Goal: Register for event/course

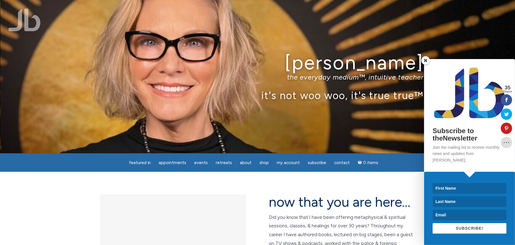
click at [448, 190] on input at bounding box center [470, 188] width 74 height 11
type input "Harkiran"
type input "Kaur"
click at [469, 217] on input "harkirankaur@gmx.com" at bounding box center [470, 215] width 74 height 11
drag, startPoint x: 486, startPoint y: 215, endPoint x: 421, endPoint y: 216, distance: 64.8
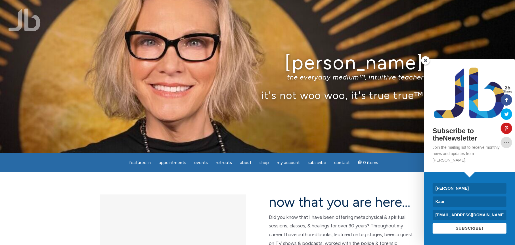
click at [422, 218] on div "Subscribe to theNewsletter Join the mailing list to receive monthly news and up…" at bounding box center [444, 152] width 142 height 186
type input "hkaur2787@gmail.com"
click at [467, 232] on button "SUBSCRIBE!" at bounding box center [470, 228] width 74 height 11
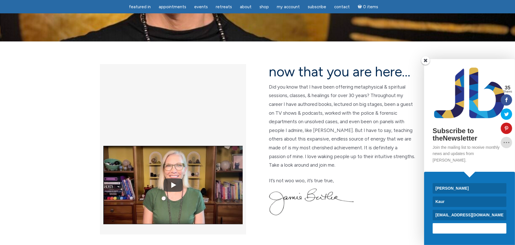
scroll to position [114, 0]
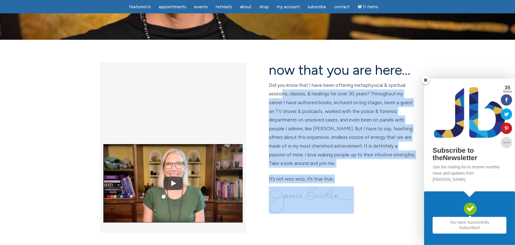
drag, startPoint x: 286, startPoint y: 94, endPoint x: 393, endPoint y: 90, distance: 106.9
click at [361, 99] on p "Did you know that I have been offering metaphysical & spiritual sessions, class…" at bounding box center [342, 124] width 146 height 87
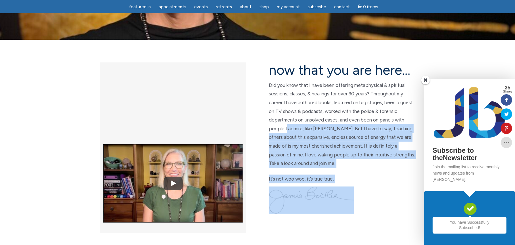
drag, startPoint x: 286, startPoint y: 130, endPoint x: 394, endPoint y: 128, distance: 107.7
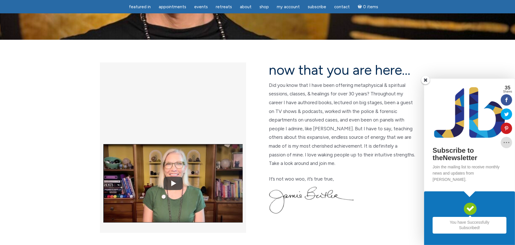
click at [334, 110] on p "Did you know that I have been offering metaphysical & spiritual sessions, class…" at bounding box center [342, 124] width 146 height 87
click at [426, 84] on span at bounding box center [426, 80] width 9 height 9
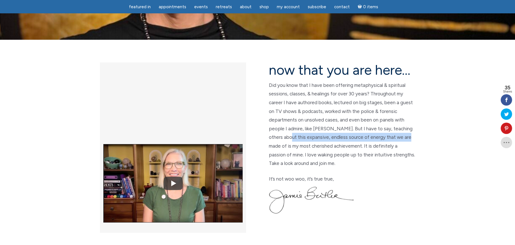
drag, startPoint x: 286, startPoint y: 136, endPoint x: 409, endPoint y: 137, distance: 122.5
click at [409, 137] on p "Did you know that I have been offering metaphysical & spiritual sessions, class…" at bounding box center [342, 124] width 146 height 87
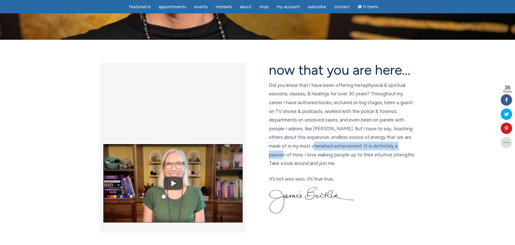
drag, startPoint x: 307, startPoint y: 147, endPoint x: 403, endPoint y: 151, distance: 96.7
click at [403, 151] on p "Did you know that I have been offering metaphysical & spiritual sessions, class…" at bounding box center [342, 124] width 146 height 87
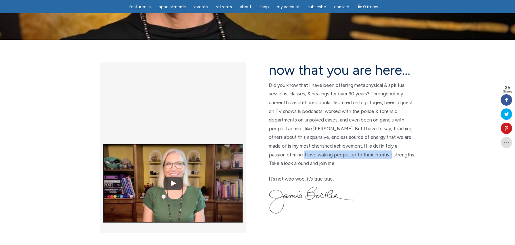
drag, startPoint x: 321, startPoint y: 156, endPoint x: 365, endPoint y: 157, distance: 43.5
click at [365, 157] on p "Did you know that I have been offering metaphysical & spiritual sessions, class…" at bounding box center [342, 124] width 146 height 87
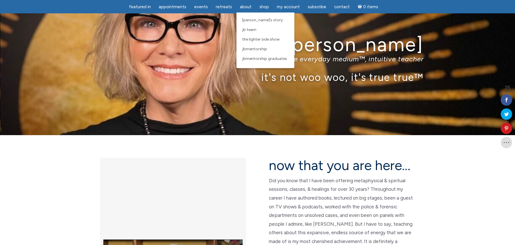
scroll to position [28, 0]
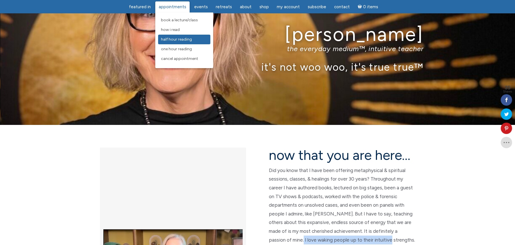
click at [178, 39] on span "Half Hour Reading" at bounding box center [176, 39] width 31 height 5
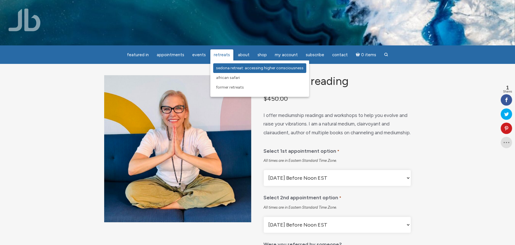
click at [223, 67] on span "Sedona Retreat: Accessing Higher Consciousness" at bounding box center [260, 68] width 88 height 5
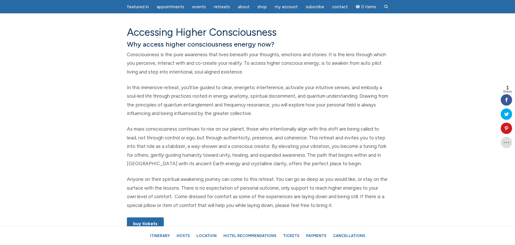
scroll to position [284, 0]
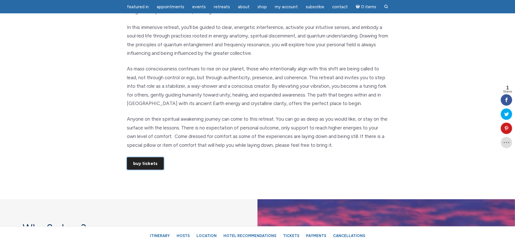
click at [155, 160] on link "Buy Tickets" at bounding box center [145, 163] width 37 height 13
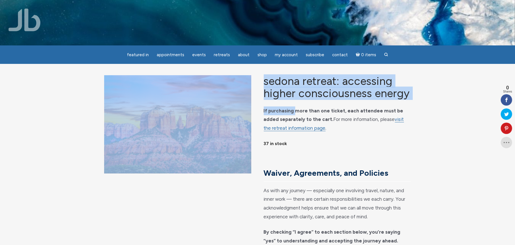
drag, startPoint x: 300, startPoint y: 118, endPoint x: 413, endPoint y: 116, distance: 113.1
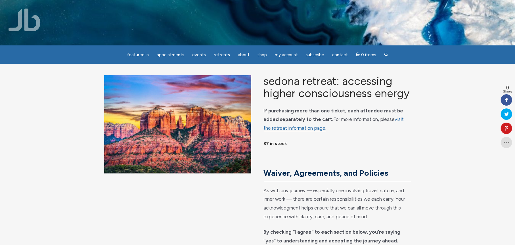
click at [324, 124] on p "If purchasing more than one ticket, each attendee must be added separately to t…" at bounding box center [337, 120] width 147 height 26
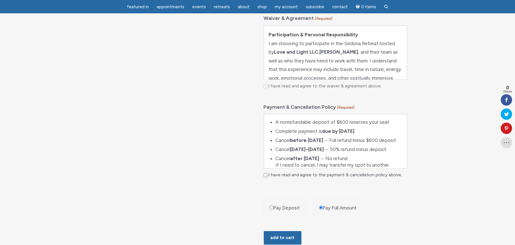
scroll to position [313, 0]
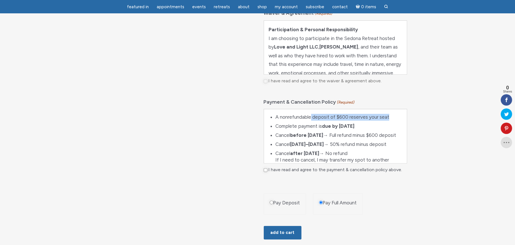
drag, startPoint x: 315, startPoint y: 125, endPoint x: 387, endPoint y: 125, distance: 72.2
click at [387, 121] on li "A nonrefundable deposit of $600 reserves your seat" at bounding box center [339, 117] width 127 height 7
drag, startPoint x: 288, startPoint y: 130, endPoint x: 381, endPoint y: 128, distance: 92.4
click at [381, 128] on li "Complete payment is due by January 15, 2026" at bounding box center [339, 126] width 127 height 7
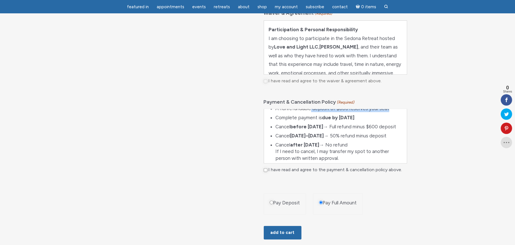
scroll to position [0, 0]
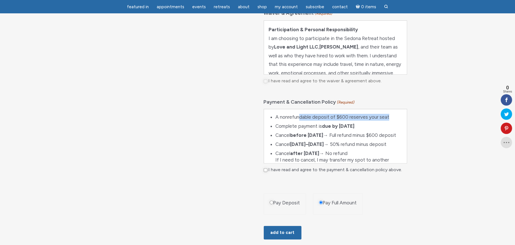
drag, startPoint x: 301, startPoint y: 122, endPoint x: 389, endPoint y: 120, distance: 88.4
click at [389, 120] on li "A nonrefundable deposit of $600 reserves your seat" at bounding box center [339, 117] width 127 height 7
drag, startPoint x: 286, startPoint y: 133, endPoint x: 378, endPoint y: 134, distance: 92.9
click at [378, 130] on li "Complete payment is due by January 15, 2026" at bounding box center [339, 126] width 127 height 7
drag, startPoint x: 289, startPoint y: 140, endPoint x: 353, endPoint y: 138, distance: 64.8
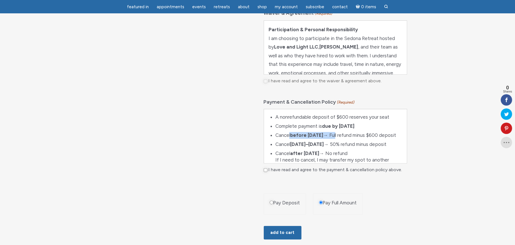
click at [353, 138] on li "Cancel before January 1, 2026 → Full refund minus $600 deposit" at bounding box center [339, 135] width 127 height 7
drag, startPoint x: 361, startPoint y: 137, endPoint x: 383, endPoint y: 139, distance: 21.9
click at [383, 139] on li "Cancel before January 1, 2026 → Full refund minus $600 deposit" at bounding box center [339, 135] width 127 height 7
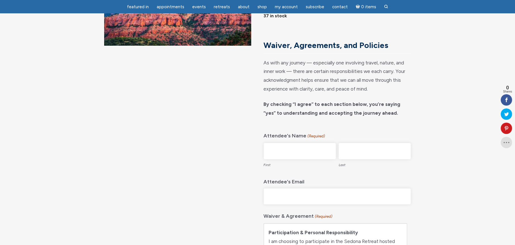
scroll to position [114, 0]
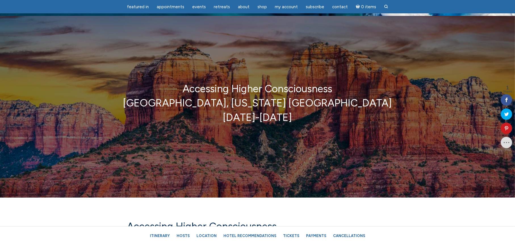
scroll to position [28, 0]
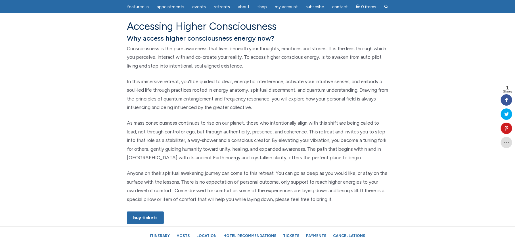
scroll to position [227, 0]
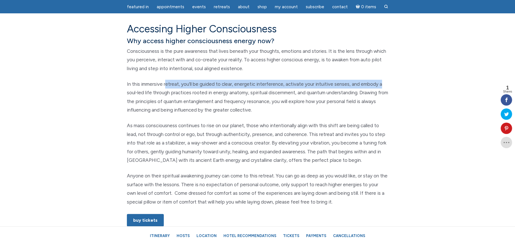
drag, startPoint x: 174, startPoint y: 76, endPoint x: 383, endPoint y: 84, distance: 209.3
click at [383, 84] on div "Accessing Higher Consciousness Why access higher consciousness energy now? Cons…" at bounding box center [258, 128] width 270 height 211
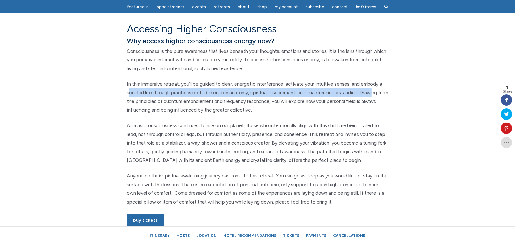
drag, startPoint x: 133, startPoint y: 96, endPoint x: 374, endPoint y: 96, distance: 241.8
click at [374, 96] on p "In this immersive retreat, you’ll be guided to clear, energetic interference, a…" at bounding box center [257, 97] width 261 height 35
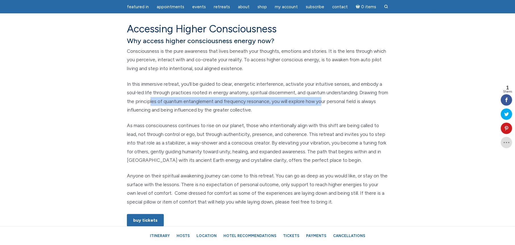
drag, startPoint x: 161, startPoint y: 100, endPoint x: 334, endPoint y: 103, distance: 173.1
click at [334, 103] on p "In this immersive retreat, you’ll be guided to clear, energetic interference, a…" at bounding box center [257, 97] width 261 height 35
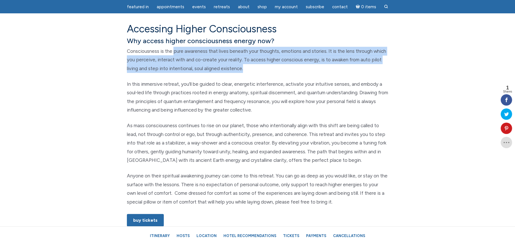
drag, startPoint x: 174, startPoint y: 51, endPoint x: 250, endPoint y: 67, distance: 77.2
click at [250, 67] on p "Consciousness is the pure awareness that lives beneath your thoughts, emotions …" at bounding box center [257, 60] width 261 height 26
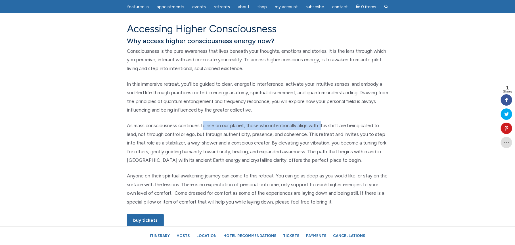
drag, startPoint x: 221, startPoint y: 122, endPoint x: 322, endPoint y: 126, distance: 100.7
click at [322, 126] on p "As mass consciousness continues to rise on our planet, those who intentionally …" at bounding box center [257, 142] width 261 height 43
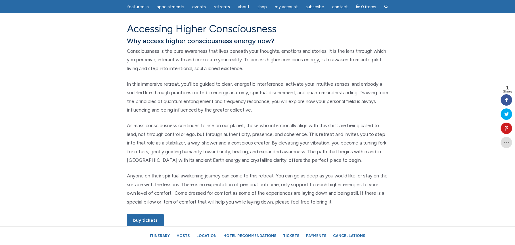
click at [302, 141] on p "As mass consciousness continues to rise on our planet, those who intentionally …" at bounding box center [257, 142] width 261 height 43
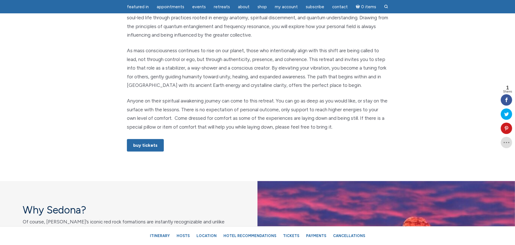
scroll to position [313, 0]
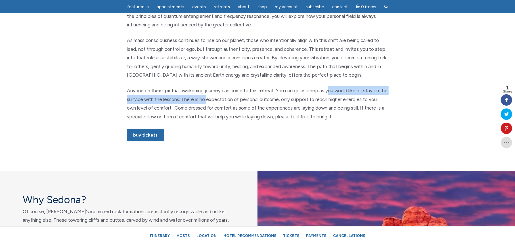
drag, startPoint x: 220, startPoint y: 96, endPoint x: 327, endPoint y: 89, distance: 107.1
click at [327, 89] on p "Anyone on their spiritual awakening journey can come to this retreat. You can g…" at bounding box center [257, 103] width 261 height 35
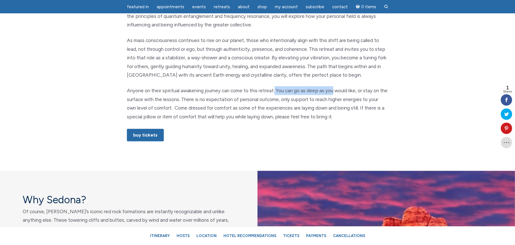
drag, startPoint x: 275, startPoint y: 91, endPoint x: 332, endPoint y: 92, distance: 56.9
click at [332, 92] on p "Anyone on their spiritual awakening journey can come to this retreat. You can g…" at bounding box center [257, 103] width 261 height 35
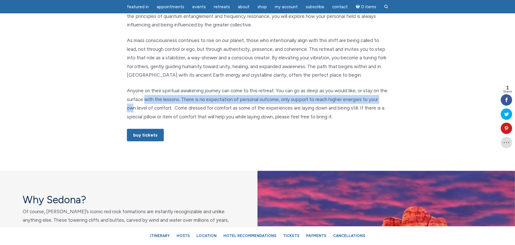
drag, startPoint x: 157, startPoint y: 100, endPoint x: 383, endPoint y: 101, distance: 226.5
click at [383, 101] on p "Anyone on their spiritual awakening journey can come to this retreat. You can g…" at bounding box center [257, 103] width 261 height 35
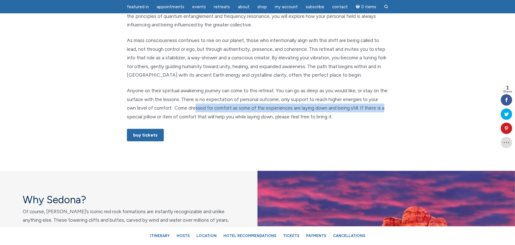
drag, startPoint x: 185, startPoint y: 110, endPoint x: 379, endPoint y: 107, distance: 194.6
click at [379, 107] on p "Anyone on their spiritual awakening journey can come to this retreat. You can g…" at bounding box center [257, 103] width 261 height 35
drag, startPoint x: 144, startPoint y: 116, endPoint x: 338, endPoint y: 115, distance: 194.1
click at [338, 115] on p "Anyone on their spiritual awakening journey can come to this retreat. You can g…" at bounding box center [257, 103] width 261 height 35
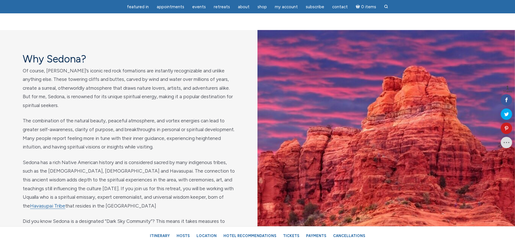
scroll to position [455, 0]
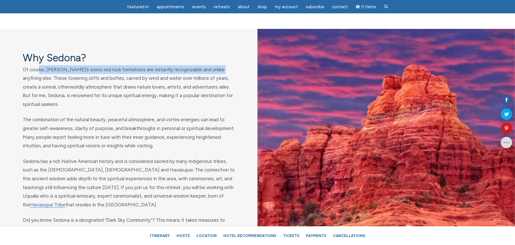
drag, startPoint x: 64, startPoint y: 71, endPoint x: 220, endPoint y: 72, distance: 156.3
click at [220, 72] on p "Of course, Sedona’s iconic red rock formations are instantly recognizable and u…" at bounding box center [129, 86] width 212 height 43
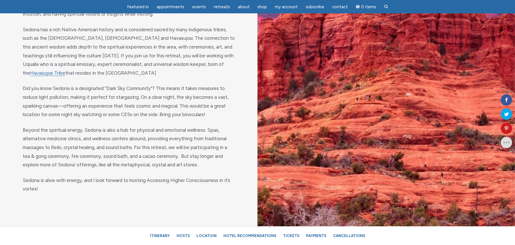
scroll to position [597, 0]
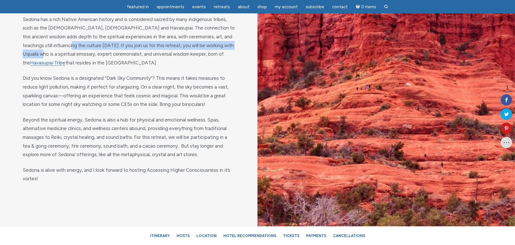
drag, startPoint x: 47, startPoint y: 45, endPoint x: 234, endPoint y: 45, distance: 187.2
click at [234, 45] on p "Sedona has a rich Native American history and is considered sacred by many indi…" at bounding box center [129, 41] width 212 height 52
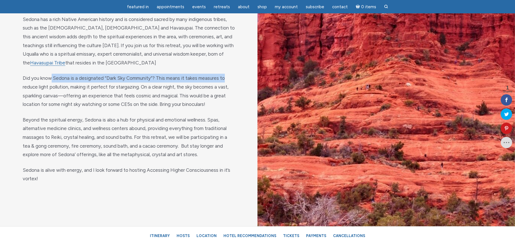
drag, startPoint x: 51, startPoint y: 78, endPoint x: 225, endPoint y: 75, distance: 174.2
click at [225, 75] on p "Did you know Sedona is a designated “Dark Sky Community”? This means it takes m…" at bounding box center [129, 91] width 212 height 35
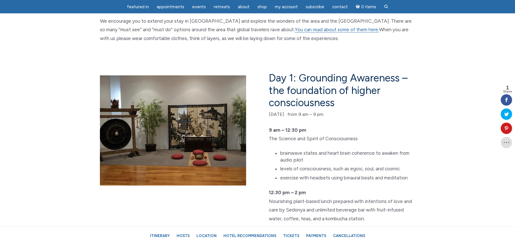
scroll to position [852, 0]
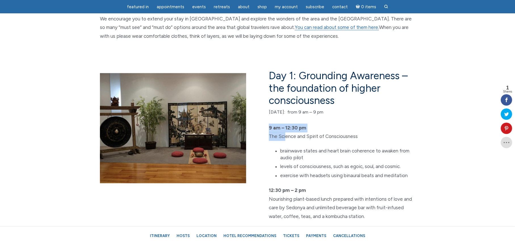
drag, startPoint x: 353, startPoint y: 132, endPoint x: 367, endPoint y: 132, distance: 13.7
click at [367, 132] on p "9 am – 12:30 pm The Science and Spirit of Consciousness" at bounding box center [342, 132] width 146 height 17
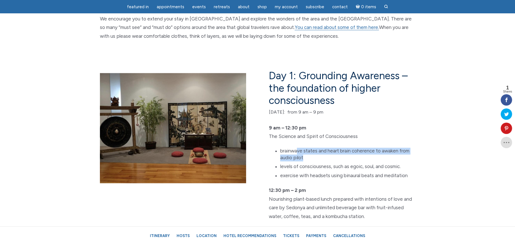
drag, startPoint x: 299, startPoint y: 150, endPoint x: 400, endPoint y: 159, distance: 101.3
click at [400, 159] on li "brainwave states and heart brain coherence to awaken from audio pilot" at bounding box center [347, 155] width 135 height 14
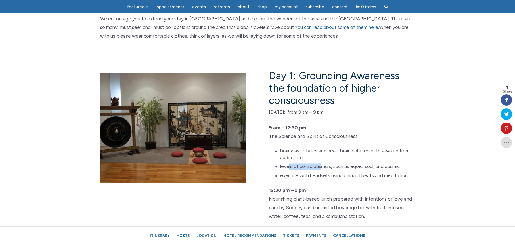
drag, startPoint x: 289, startPoint y: 170, endPoint x: 323, endPoint y: 167, distance: 34.5
click at [323, 167] on li "levels of consciousness, such as egoic, soul, and cosmic." at bounding box center [347, 167] width 135 height 7
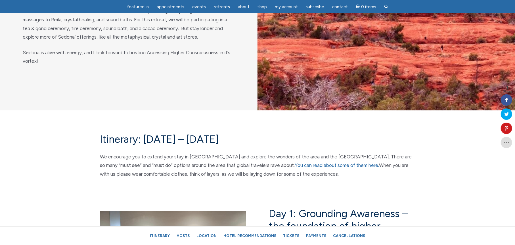
scroll to position [682, 0]
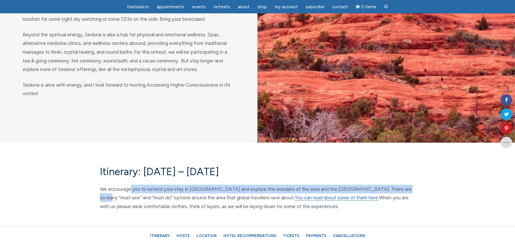
drag, startPoint x: 130, startPoint y: 192, endPoint x: 302, endPoint y: 195, distance: 171.4
click at [406, 188] on p "We encourage you to extend your stay in Sedona and explore the wonders of the a…" at bounding box center [257, 198] width 315 height 26
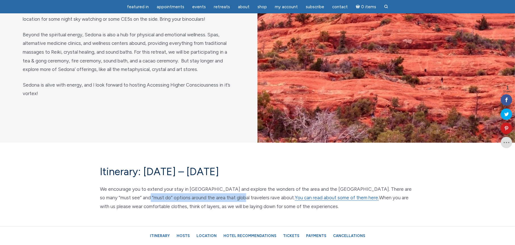
drag, startPoint x: 146, startPoint y: 198, endPoint x: 224, endPoint y: 198, distance: 78.1
click at [224, 198] on p "We encourage you to extend your stay in Sedona and explore the wonders of the a…" at bounding box center [257, 198] width 315 height 26
drag, startPoint x: 353, startPoint y: 199, endPoint x: 406, endPoint y: 196, distance: 53.2
click at [406, 196] on p "We encourage you to extend your stay in Sedona and explore the wonders of the a…" at bounding box center [257, 198] width 315 height 26
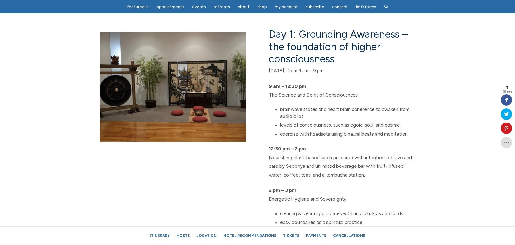
scroll to position [909, 0]
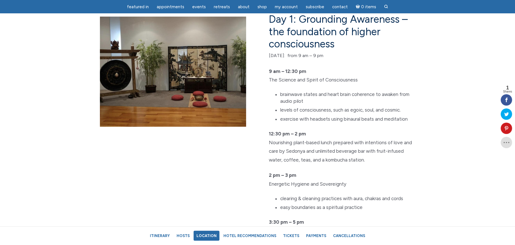
click at [205, 232] on link "Location" at bounding box center [207, 236] width 26 height 10
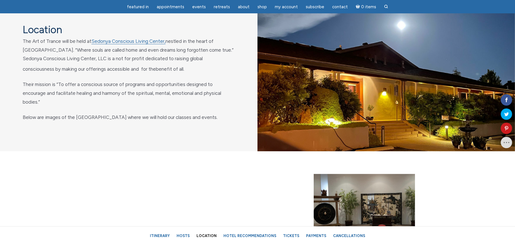
scroll to position [2075, 0]
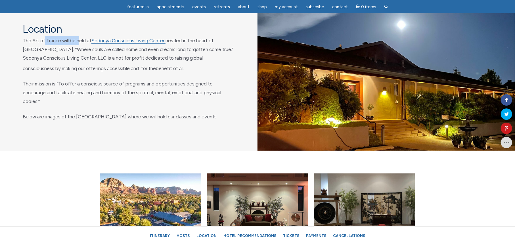
drag, startPoint x: 45, startPoint y: 56, endPoint x: 78, endPoint y: 56, distance: 33.0
click at [78, 56] on p "The Art of Trance will be held at Sedonya Conscious Living Center, nestled in t…" at bounding box center [129, 54] width 212 height 36
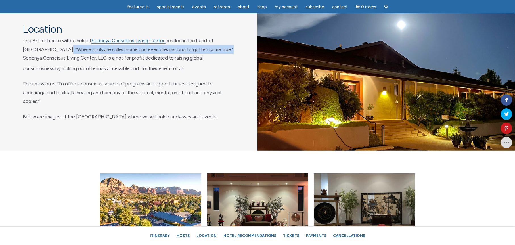
drag, startPoint x: 41, startPoint y: 62, endPoint x: 205, endPoint y: 62, distance: 163.9
click at [205, 62] on span "The Art of Trance will be held at Sedonya Conscious Living Center, nestled in t…" at bounding box center [128, 55] width 211 height 34
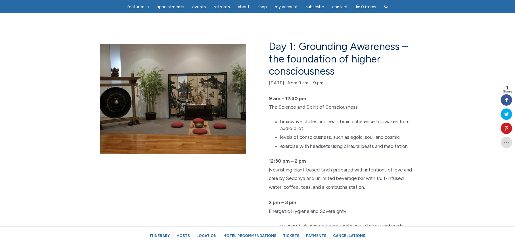
scroll to position [853, 0]
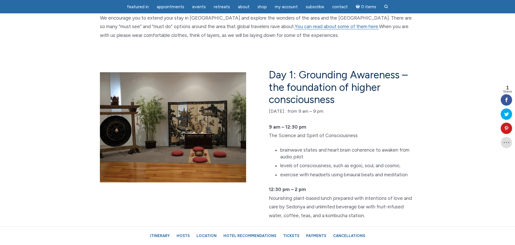
drag, startPoint x: 286, startPoint y: 113, endPoint x: 347, endPoint y: 110, distance: 60.6
click at [347, 110] on p "Thursday Feb. 26: from 9 am – 9 pm" at bounding box center [342, 111] width 146 height 9
click at [331, 148] on li "brainwave states and heart brain coherence to awaken from audio pilot" at bounding box center [347, 154] width 135 height 14
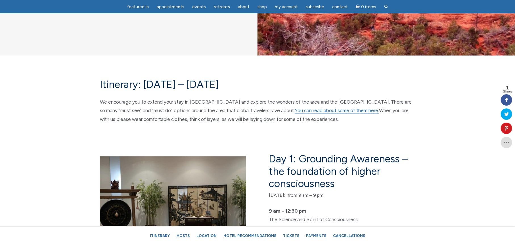
scroll to position [768, 0]
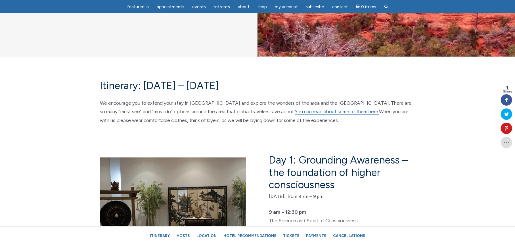
click at [367, 126] on div "Itinerary: February 26 – 28, 2026 We encourage you to extend your stay in Sedon…" at bounding box center [258, 106] width 324 height 52
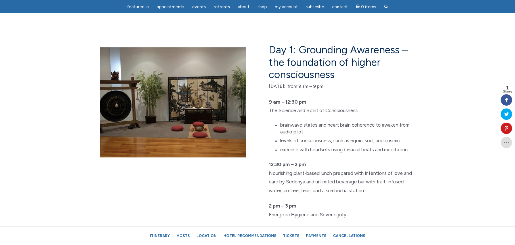
scroll to position [882, 0]
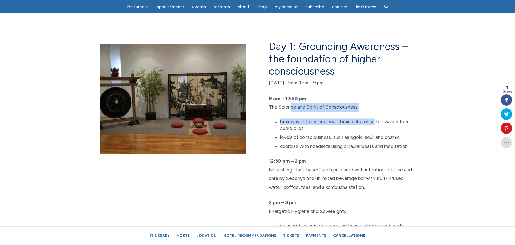
drag, startPoint x: 319, startPoint y: 109, endPoint x: 375, endPoint y: 112, distance: 55.7
click at [375, 112] on div "Day 1: Grounding Awareness – the foundation of higher consciousness Thursday Fe…" at bounding box center [339, 188] width 162 height 295
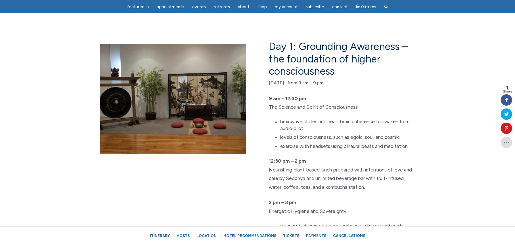
click at [298, 137] on li "levels of consciousness, such as egoic, soul, and cosmic." at bounding box center [347, 137] width 135 height 7
drag, startPoint x: 311, startPoint y: 170, endPoint x: 412, endPoint y: 167, distance: 100.6
click at [412, 167] on p "12:30 pm – 2 pm Nourishing plant-based lunch prepared with intentions of love a…" at bounding box center [342, 174] width 146 height 35
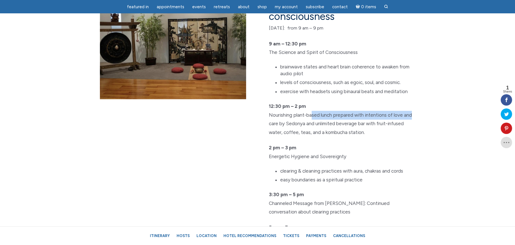
scroll to position [938, 0]
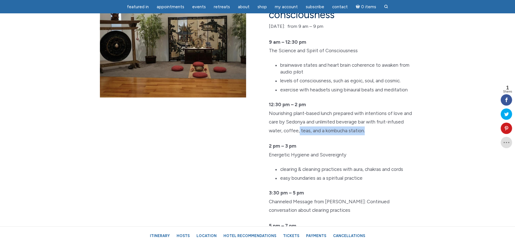
drag, startPoint x: 299, startPoint y: 130, endPoint x: 364, endPoint y: 131, distance: 64.5
click at [364, 131] on p "12:30 pm – 2 pm Nourishing plant-based lunch prepared with intentions of love a…" at bounding box center [342, 117] width 146 height 35
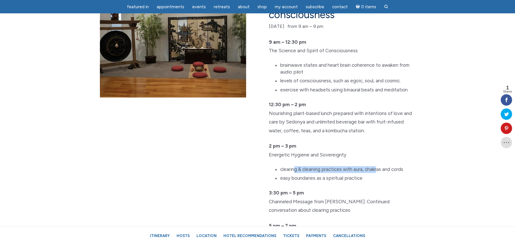
drag, startPoint x: 332, startPoint y: 169, endPoint x: 376, endPoint y: 168, distance: 44.3
click at [376, 168] on li "clearing & cleaning practices with aura, chakras and cords" at bounding box center [347, 169] width 135 height 7
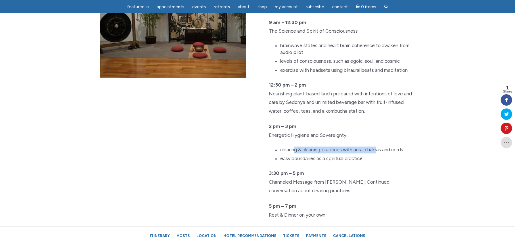
scroll to position [995, 0]
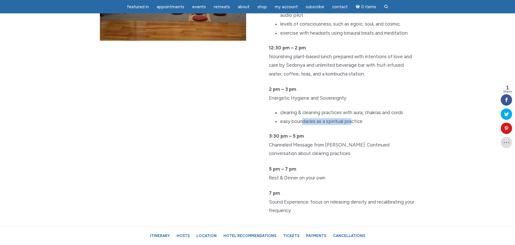
drag, startPoint x: 307, startPoint y: 121, endPoint x: 351, endPoint y: 122, distance: 44.0
click at [351, 122] on li "easy boundaries as a spiritual practice" at bounding box center [347, 121] width 135 height 7
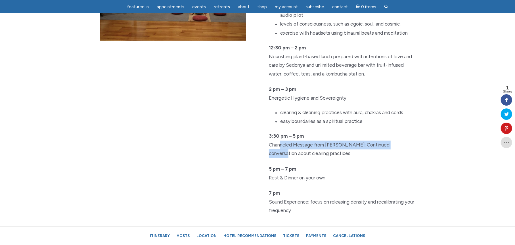
drag, startPoint x: 279, startPoint y: 145, endPoint x: 401, endPoint y: 141, distance: 122.0
click at [401, 141] on p "3:30 pm – 5 pm Channeled Message from Jamie: Continued conversation about clear…" at bounding box center [342, 145] width 146 height 26
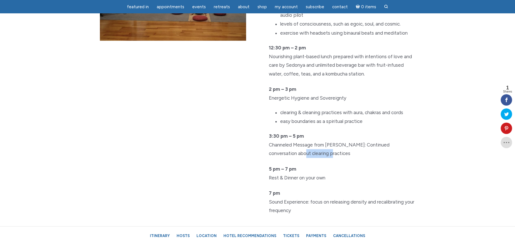
drag, startPoint x: 278, startPoint y: 156, endPoint x: 314, endPoint y: 154, distance: 35.6
click at [314, 154] on p "3:30 pm – 5 pm Channeled Message from Jamie: Continued conversation about clear…" at bounding box center [342, 145] width 146 height 26
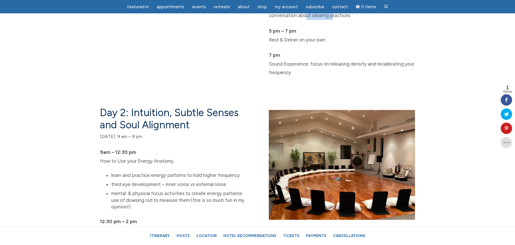
scroll to position [1166, 0]
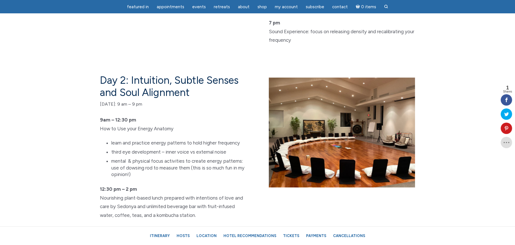
click at [171, 143] on li "learn and practice energy patterns to hold higher frequency" at bounding box center [178, 143] width 135 height 7
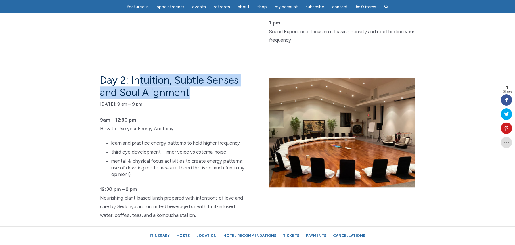
drag, startPoint x: 138, startPoint y: 83, endPoint x: 215, endPoint y: 88, distance: 77.2
click at [215, 88] on h4 "Day 2: Intuition, Subtle Senses and Soul Alignment" at bounding box center [173, 86] width 146 height 24
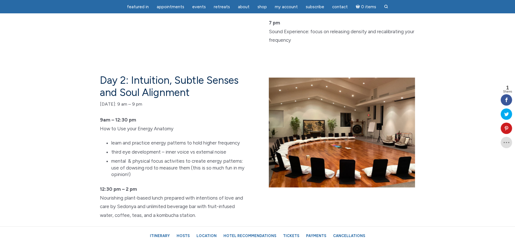
click at [171, 158] on li "mental & physical focus activities to create energy patterns: use of dowsing ro…" at bounding box center [178, 168] width 135 height 20
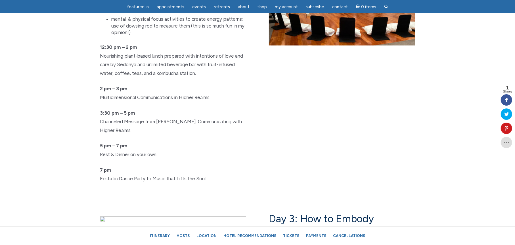
scroll to position [1336, 0]
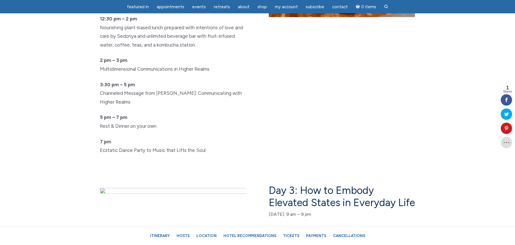
drag, startPoint x: 150, startPoint y: 149, endPoint x: 211, endPoint y: 152, distance: 61.2
click at [211, 152] on p "7 pm Ecstatic Dance Party to Music that Lifts the Soul" at bounding box center [173, 146] width 146 height 17
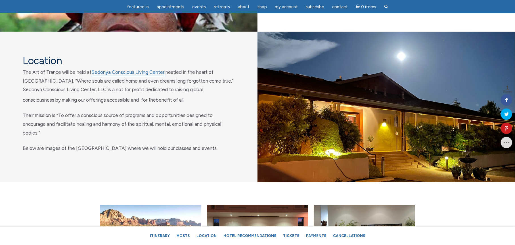
scroll to position [2047, 0]
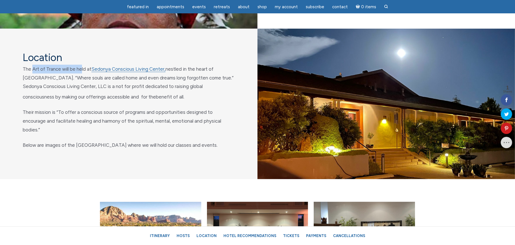
drag, startPoint x: 32, startPoint y: 80, endPoint x: 81, endPoint y: 80, distance: 48.9
click at [81, 80] on span "The Art of Trance will be held at Sedonya Conscious Living Center, nestled in t…" at bounding box center [128, 83] width 211 height 34
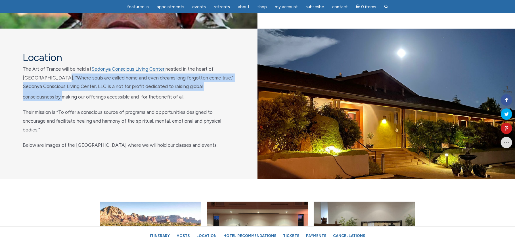
drag, startPoint x: 49, startPoint y: 90, endPoint x: 226, endPoint y: 93, distance: 176.8
click at [226, 93] on p "The Art of Trance will be held at Sedonya Conscious Living Center, nestled in t…" at bounding box center [129, 83] width 212 height 36
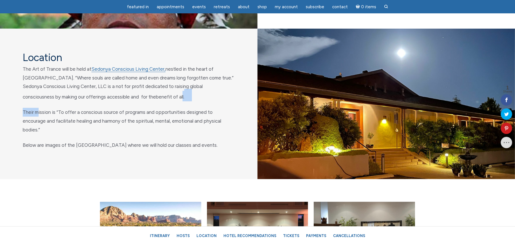
drag, startPoint x: 41, startPoint y: 113, endPoint x: 119, endPoint y: 112, distance: 78.1
click at [119, 111] on div "Location The Art of Trance will be held at Sedonya Conscious Living Center, nes…" at bounding box center [129, 104] width 258 height 151
drag, startPoint x: 64, startPoint y: 124, endPoint x: 148, endPoint y: 125, distance: 83.5
click at [148, 125] on span "Their mission is “To offer a conscious source of programs and opportunities des…" at bounding box center [122, 120] width 199 height 23
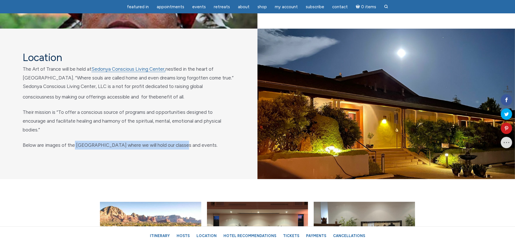
drag, startPoint x: 133, startPoint y: 155, endPoint x: 178, endPoint y: 155, distance: 45.7
click at [178, 150] on p "Below are images of the Cathedral room where we will hold our classes and event…" at bounding box center [129, 145] width 212 height 9
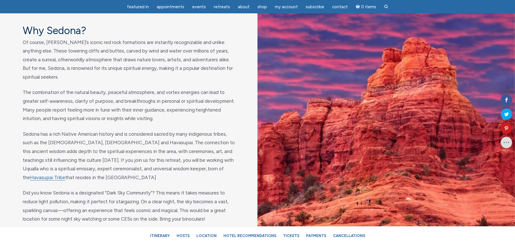
scroll to position [484, 0]
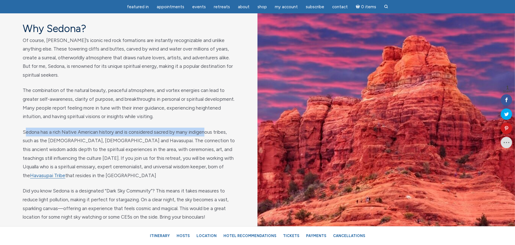
drag, startPoint x: 110, startPoint y: 133, endPoint x: 205, endPoint y: 129, distance: 95.5
click at [205, 129] on p "Sedona has a rich Native American history and is considered sacred by many indi…" at bounding box center [129, 154] width 212 height 52
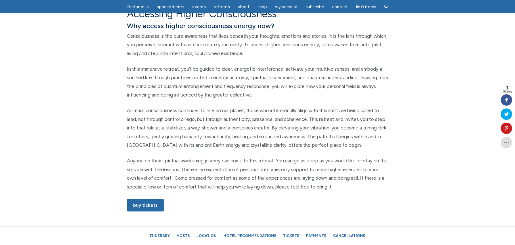
scroll to position [257, 0]
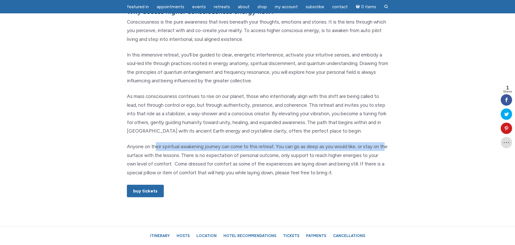
drag, startPoint x: 155, startPoint y: 148, endPoint x: 383, endPoint y: 151, distance: 227.9
click at [386, 150] on p "Anyone on their spiritual awakening journey can come to this retreat. You can g…" at bounding box center [257, 159] width 261 height 35
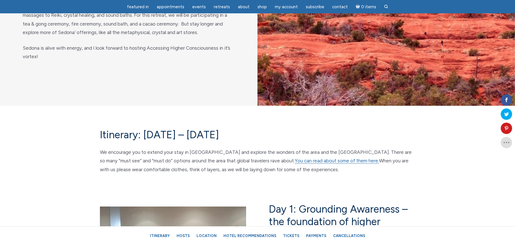
scroll to position [711, 0]
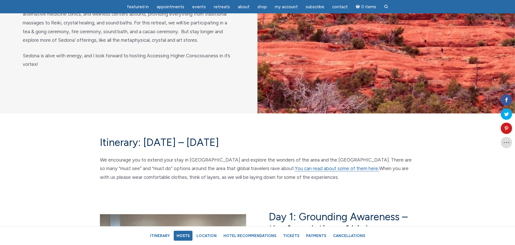
click at [187, 237] on link "Hosts" at bounding box center [183, 236] width 19 height 10
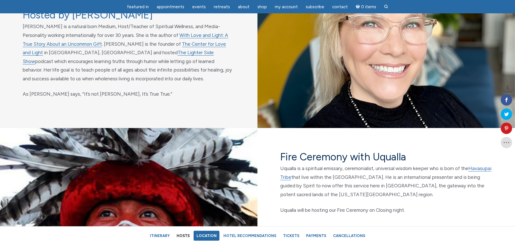
scroll to position [1816, 0]
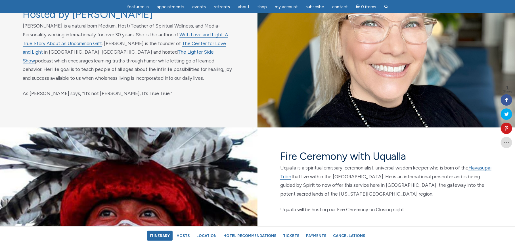
click at [168, 232] on link "Itinerary" at bounding box center [160, 236] width 26 height 10
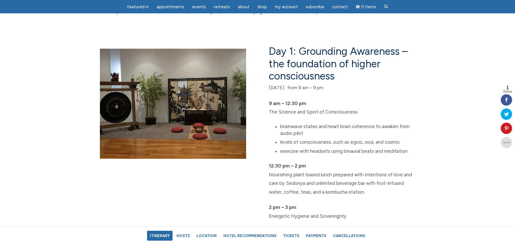
scroll to position [834, 0]
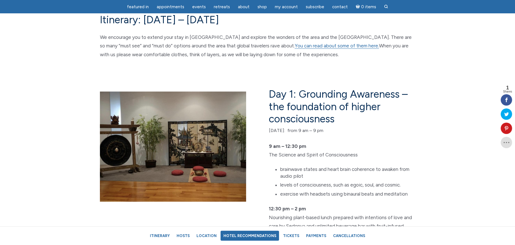
click at [250, 235] on link "Hotel Recommendations" at bounding box center [250, 236] width 59 height 10
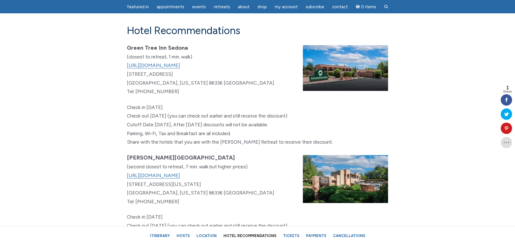
scroll to position [3185, 0]
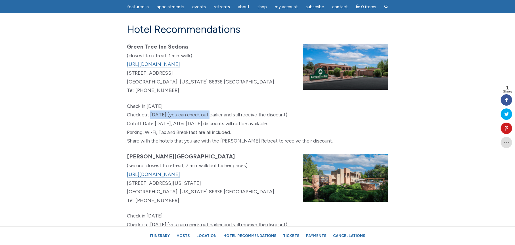
drag, startPoint x: 149, startPoint y: 123, endPoint x: 209, endPoint y: 122, distance: 59.7
click at [209, 122] on p "Check in Wednesday, 2/25/26 Check out Monday 3/2/25 (you can check out earlier …" at bounding box center [257, 123] width 261 height 43
drag, startPoint x: 178, startPoint y: 133, endPoint x: 255, endPoint y: 132, distance: 77.0
click at [255, 132] on p "Check in Wednesday, 2/25/26 Check out Monday 3/2/25 (you can check out earlier …" at bounding box center [257, 123] width 261 height 43
drag, startPoint x: 250, startPoint y: 122, endPoint x: 303, endPoint y: 120, distance: 53.2
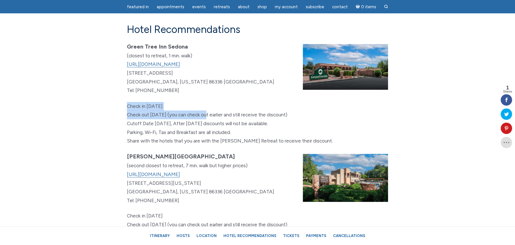
click at [303, 120] on p "Check in Wednesday, 2/25/26 Check out Monday 3/2/25 (you can check out earlier …" at bounding box center [257, 123] width 261 height 43
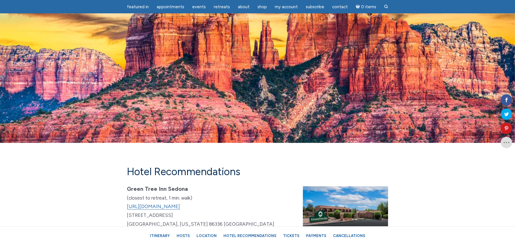
scroll to position [3043, 0]
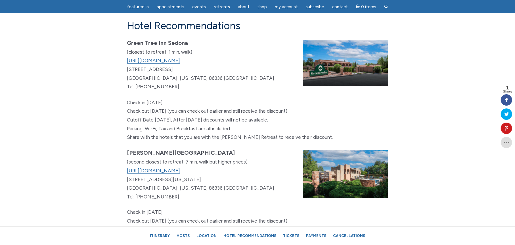
scroll to position [3156, 0]
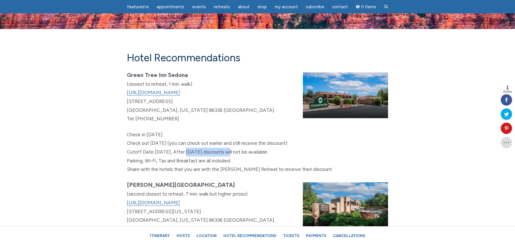
drag, startPoint x: 189, startPoint y: 163, endPoint x: 226, endPoint y: 164, distance: 37.0
click at [226, 164] on p "Check in Wednesday, 2/25/26 Check out Monday 3/2/25 (you can check out earlier …" at bounding box center [257, 151] width 261 height 43
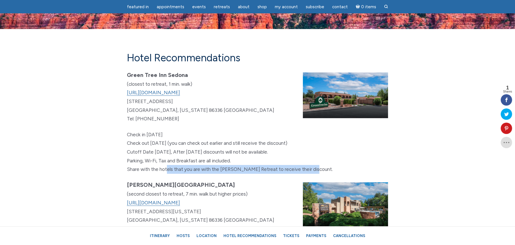
drag, startPoint x: 170, startPoint y: 178, endPoint x: 304, endPoint y: 177, distance: 133.5
click at [305, 174] on p "Check in Wednesday, 2/25/26 Check out Monday 3/2/25 (you can check out earlier …" at bounding box center [257, 151] width 261 height 43
drag, startPoint x: 133, startPoint y: 180, endPoint x: 308, endPoint y: 176, distance: 175.1
click at [319, 174] on p "Check in Wednesday, 2/25/26 Check out Monday 3/2/25 (you can check out earlier …" at bounding box center [257, 151] width 261 height 43
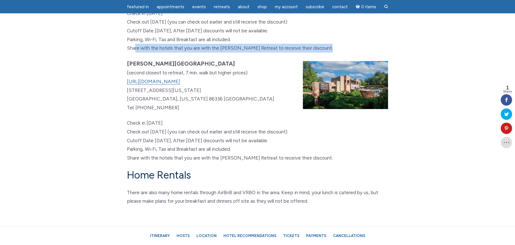
scroll to position [3298, 0]
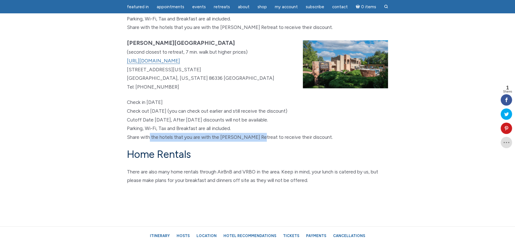
drag, startPoint x: 147, startPoint y: 146, endPoint x: 252, endPoint y: 147, distance: 104.9
click at [254, 141] on p "Check in Wednesday, 2/25/26 Check out Monday 3/2/26 (you can check out earlier …" at bounding box center [257, 119] width 261 height 43
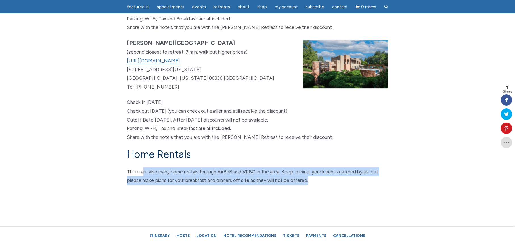
drag, startPoint x: 143, startPoint y: 183, endPoint x: 321, endPoint y: 188, distance: 178.2
click at [321, 185] on p "There are also many home rentals through AirBnB and VRBO in the area. Keep in m…" at bounding box center [257, 176] width 261 height 17
click at [304, 184] on p "There are also many home rentals through AirBnB and VRBO in the area. Keep in m…" at bounding box center [257, 176] width 261 height 17
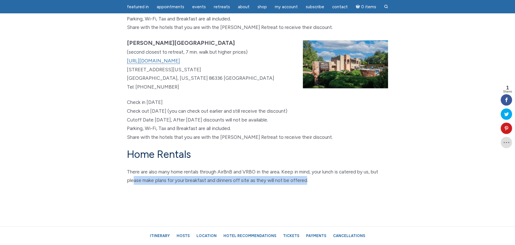
drag, startPoint x: 133, startPoint y: 192, endPoint x: 305, endPoint y: 188, distance: 172.8
click at [305, 185] on p "There are also many home rentals through AirBnB and VRBO in the area. Keep in m…" at bounding box center [257, 176] width 261 height 17
click at [260, 182] on p "There are also many home rentals through AirBnB and VRBO in the area. Keep in m…" at bounding box center [257, 176] width 261 height 17
drag, startPoint x: 129, startPoint y: 187, endPoint x: 312, endPoint y: 188, distance: 183.0
click at [312, 185] on p "There are also many home rentals through AirBnB and VRBO in the area. Keep in m…" at bounding box center [257, 176] width 261 height 17
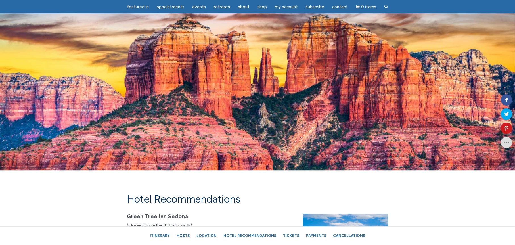
scroll to position [3014, 0]
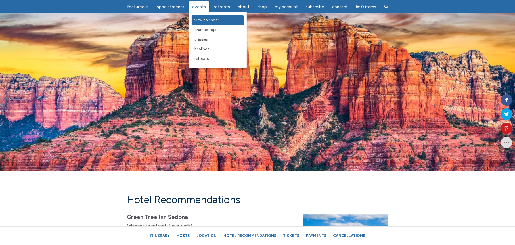
click at [197, 22] on link "View Calendar" at bounding box center [218, 20] width 52 height 10
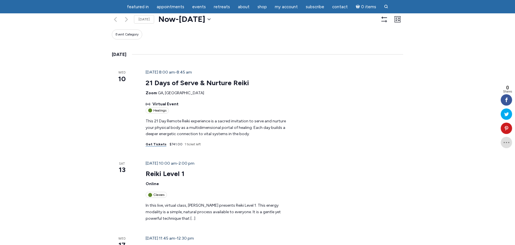
scroll to position [114, 0]
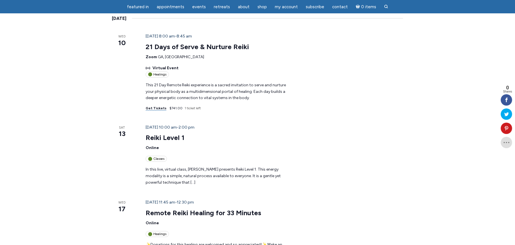
click at [293, 167] on p "In this live, virtual class, [PERSON_NAME] presents Reiki Level 1. This energy …" at bounding box center [219, 176] width 147 height 19
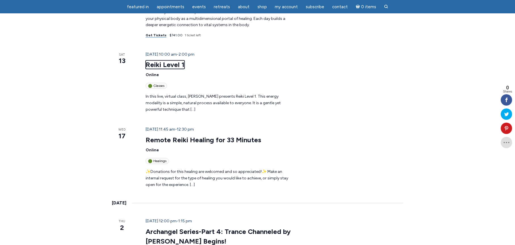
scroll to position [199, 0]
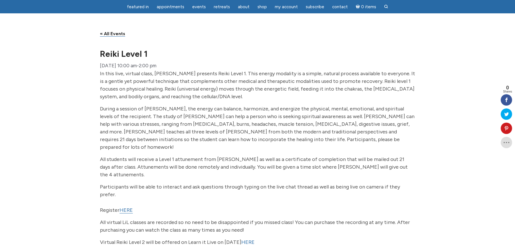
scroll to position [28, 0]
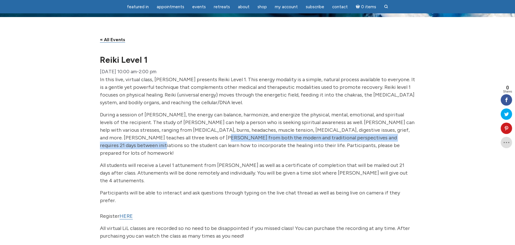
drag, startPoint x: 169, startPoint y: 144, endPoint x: 384, endPoint y: 142, distance: 215.1
click at [384, 142] on p "During a session of Reiki, the energy can balance, harmonize, and energize the …" at bounding box center [257, 134] width 315 height 46
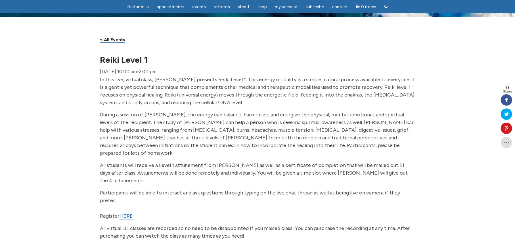
click at [236, 149] on p "During a session of Reiki, the energy can balance, harmonize, and energize the …" at bounding box center [257, 134] width 315 height 46
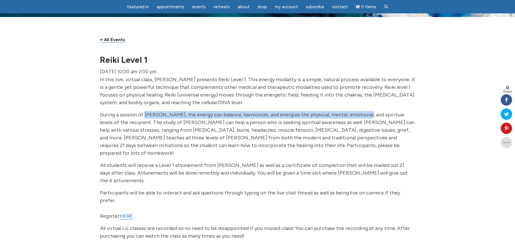
drag, startPoint x: 146, startPoint y: 118, endPoint x: 358, endPoint y: 115, distance: 212.0
click at [358, 115] on div "In this live, virtual class, Jamie Butler presents Reiki Level 1. This energy m…" at bounding box center [257, 140] width 315 height 129
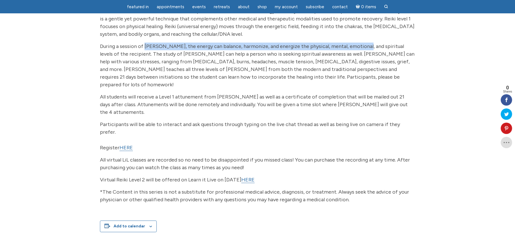
scroll to position [85, 0]
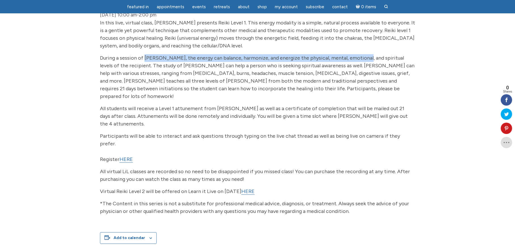
click at [131, 156] on link "HERE" at bounding box center [126, 159] width 13 height 7
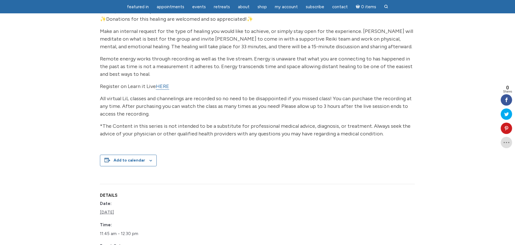
scroll to position [85, 0]
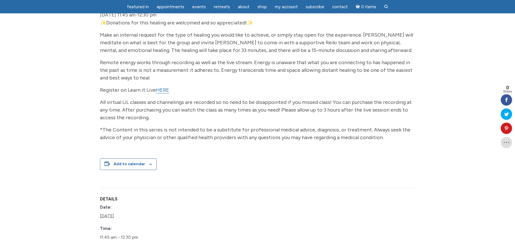
click at [166, 93] on link "HERE" at bounding box center [162, 90] width 13 height 7
